Goal: Check status: Check status

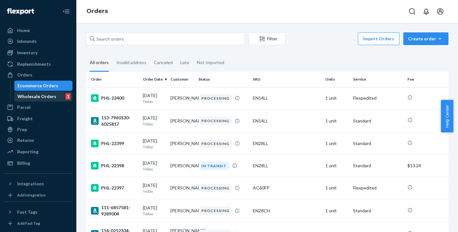
click at [44, 94] on div "Wholesale Orders" at bounding box center [36, 96] width 39 height 6
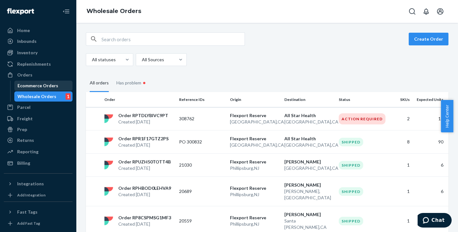
click at [45, 88] on div "Ecommerce Orders" at bounding box center [37, 86] width 41 height 6
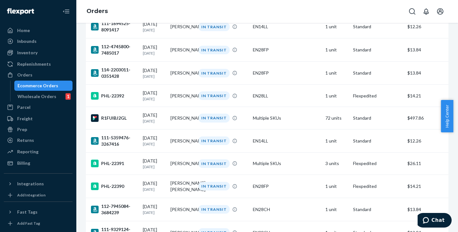
scroll to position [445, 0]
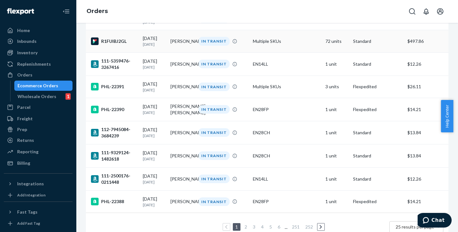
click at [118, 45] on div "R1FUIBJ2GL" at bounding box center [114, 42] width 47 height 8
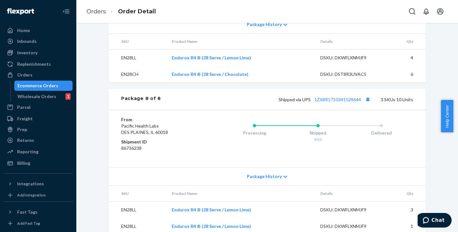
scroll to position [1648, 0]
